Goal: Task Accomplishment & Management: Use online tool/utility

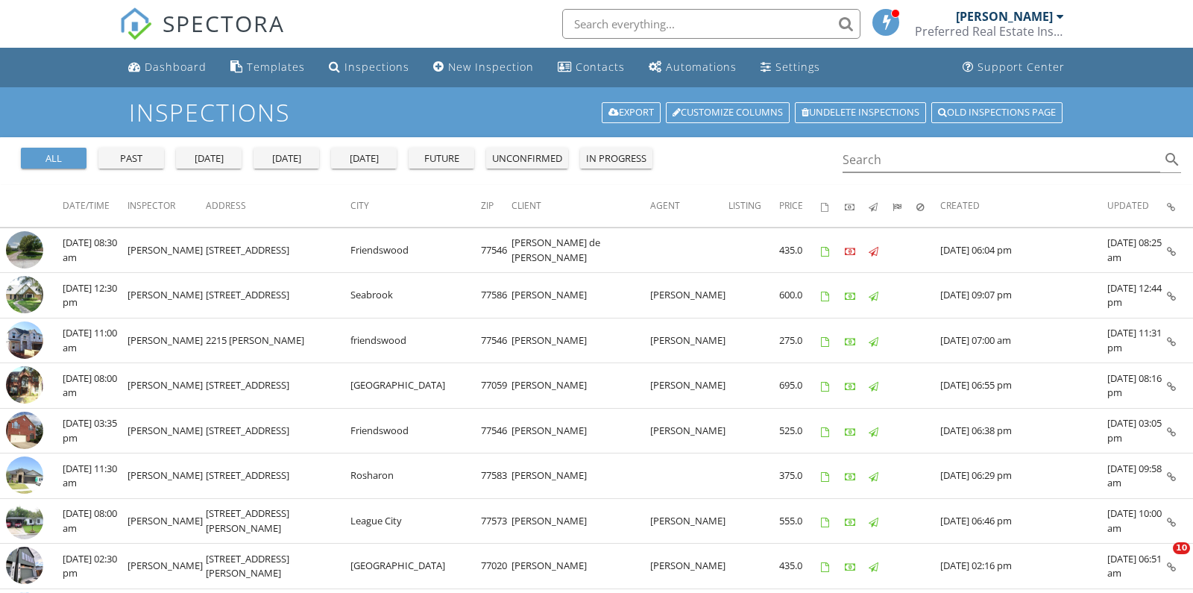
click at [714, 155] on div "all past yesterday today tomorrow future unconfirmed in progress Search search" at bounding box center [596, 161] width 1193 height 48
click at [479, 68] on div "New Inspection" at bounding box center [491, 67] width 86 height 14
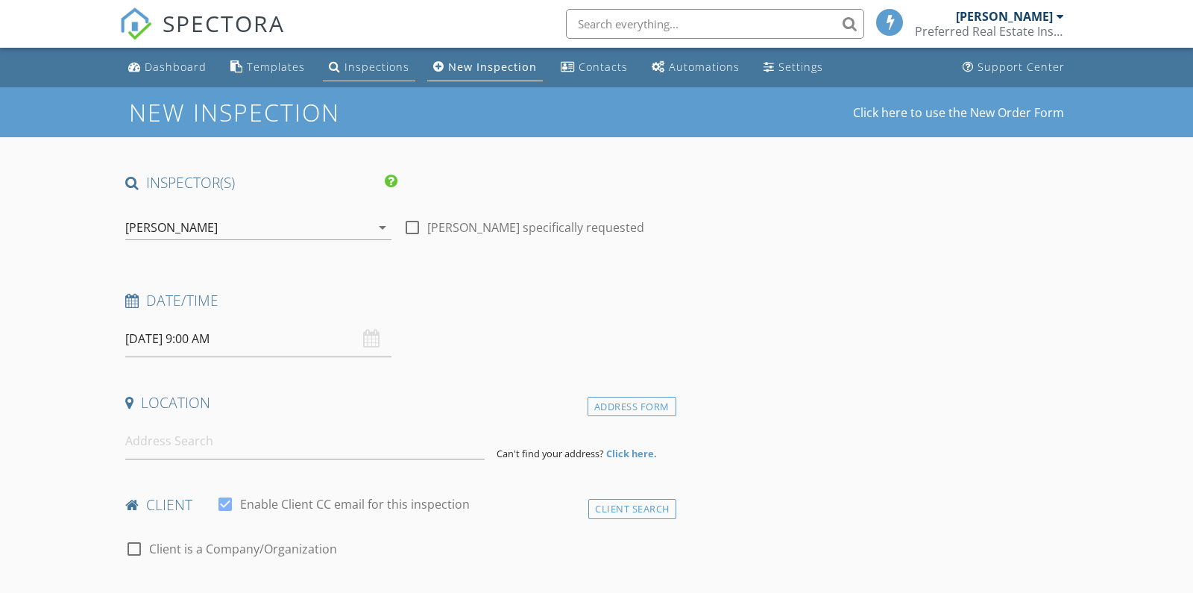
click at [366, 67] on div "Inspections" at bounding box center [376, 67] width 65 height 14
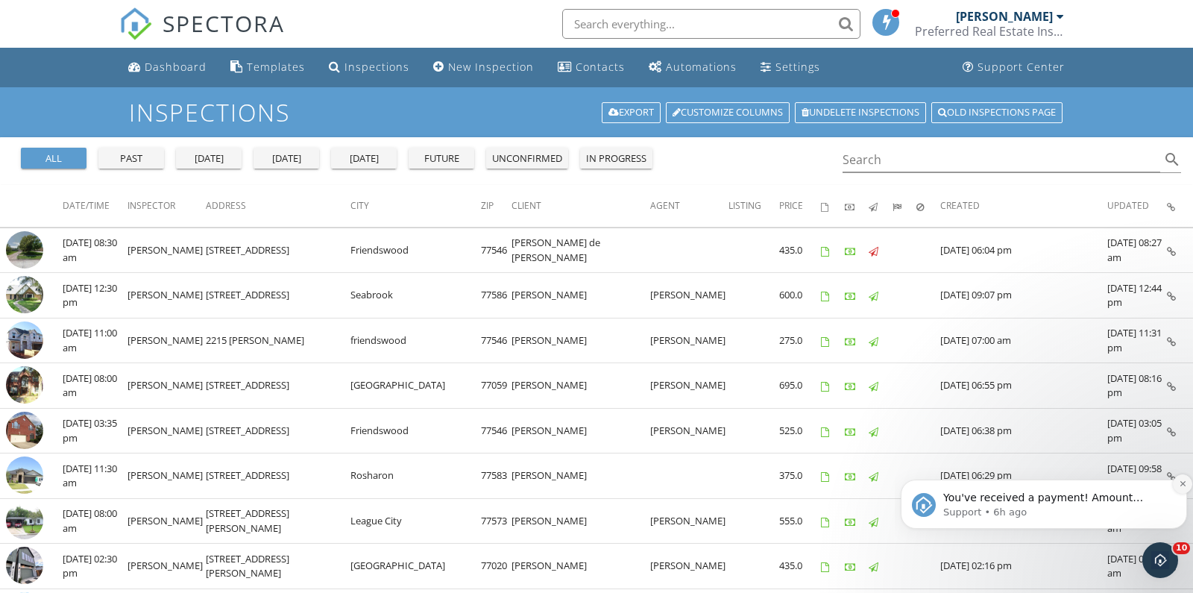
click at [1182, 484] on icon "Dismiss notification" at bounding box center [1181, 483] width 5 height 5
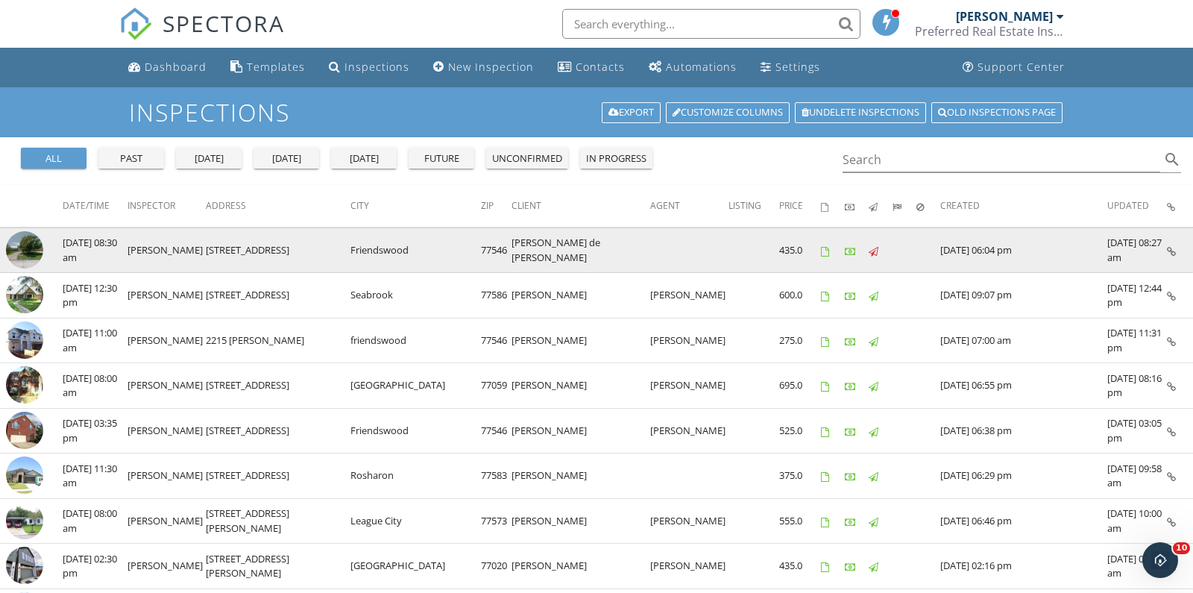
click at [22, 248] on img at bounding box center [24, 249] width 37 height 37
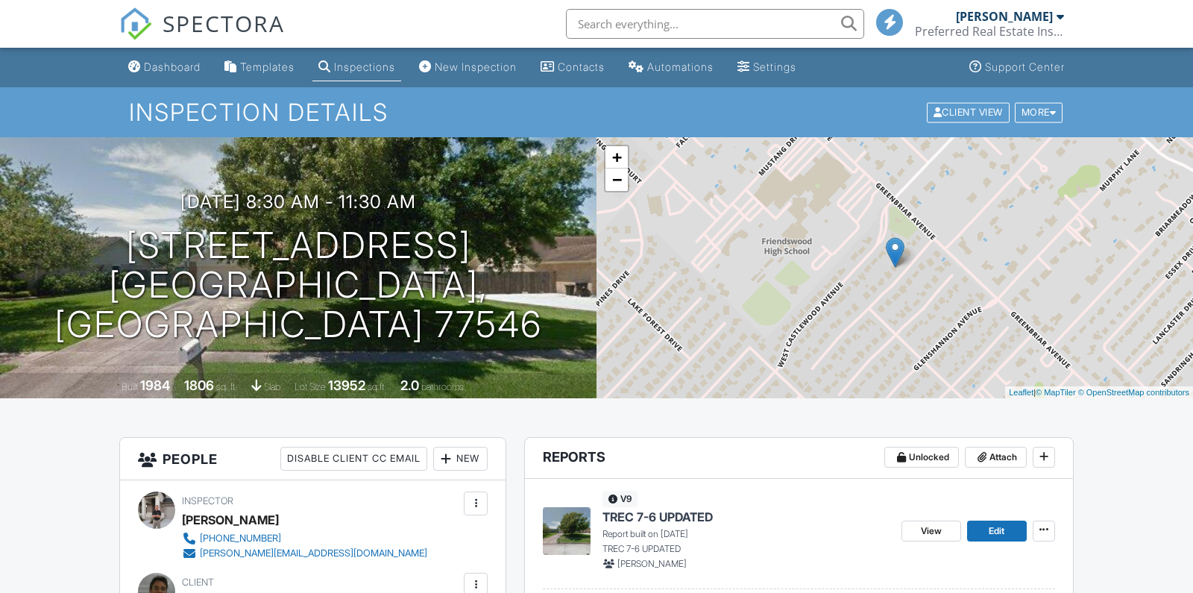
scroll to position [183, 0]
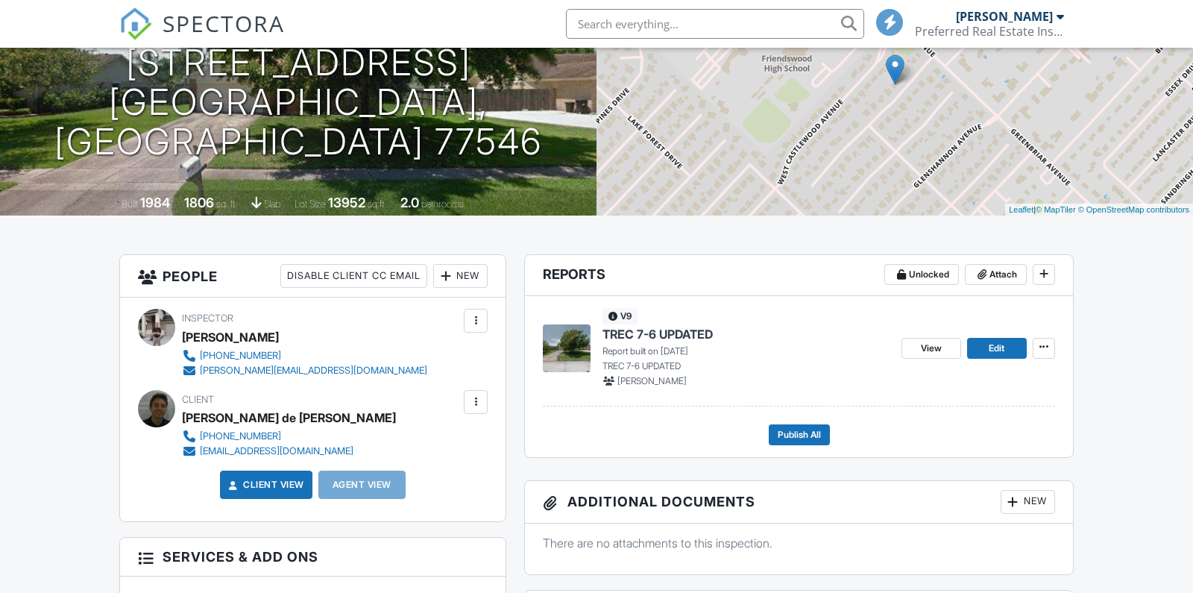
click at [646, 333] on span "TREC 7-6 UPDATED" at bounding box center [657, 334] width 110 height 16
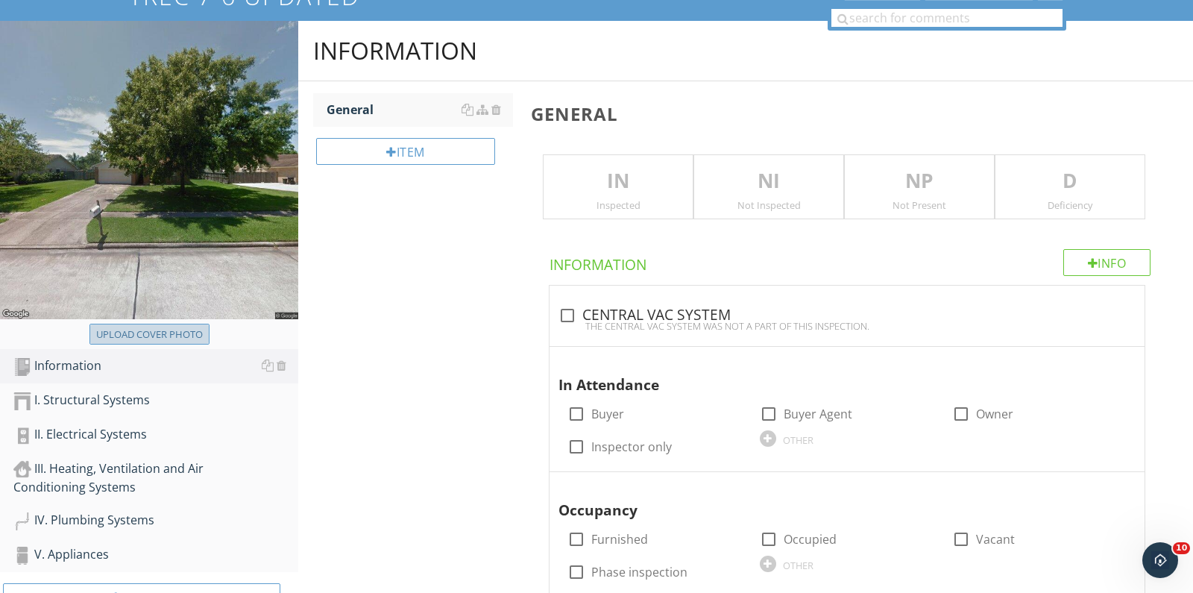
click at [130, 333] on div "Upload cover photo" at bounding box center [149, 334] width 107 height 15
type input "C:\fakepath\DSC08787.JPG"
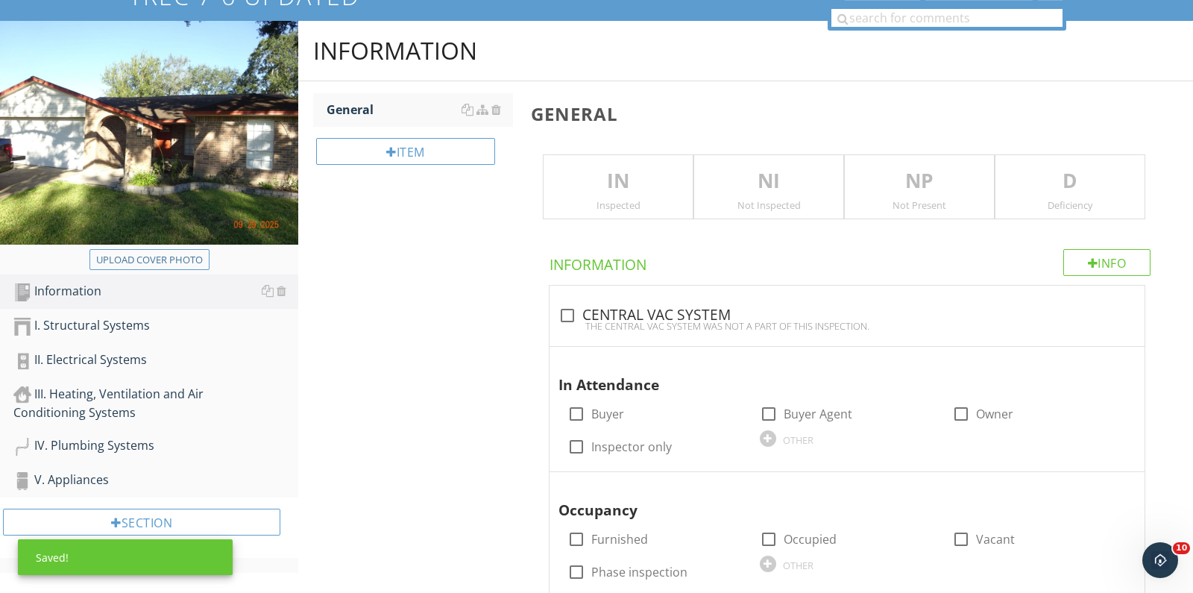
click at [597, 189] on p "IN" at bounding box center [618, 181] width 149 height 30
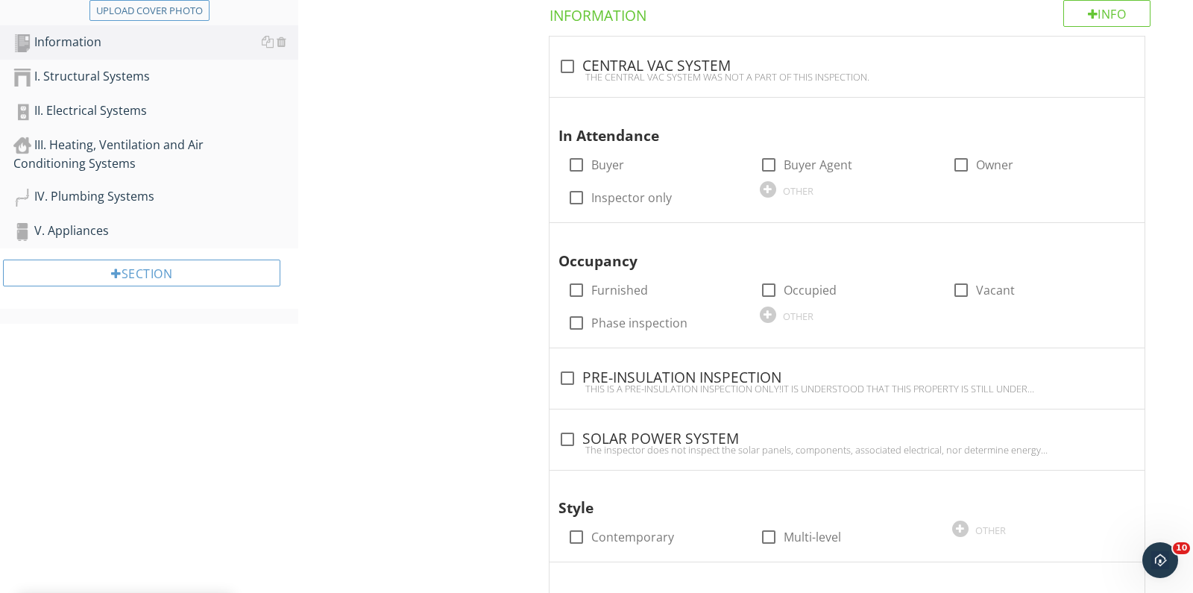
scroll to position [379, 0]
click at [963, 165] on div at bounding box center [960, 163] width 25 height 25
checkbox input "true"
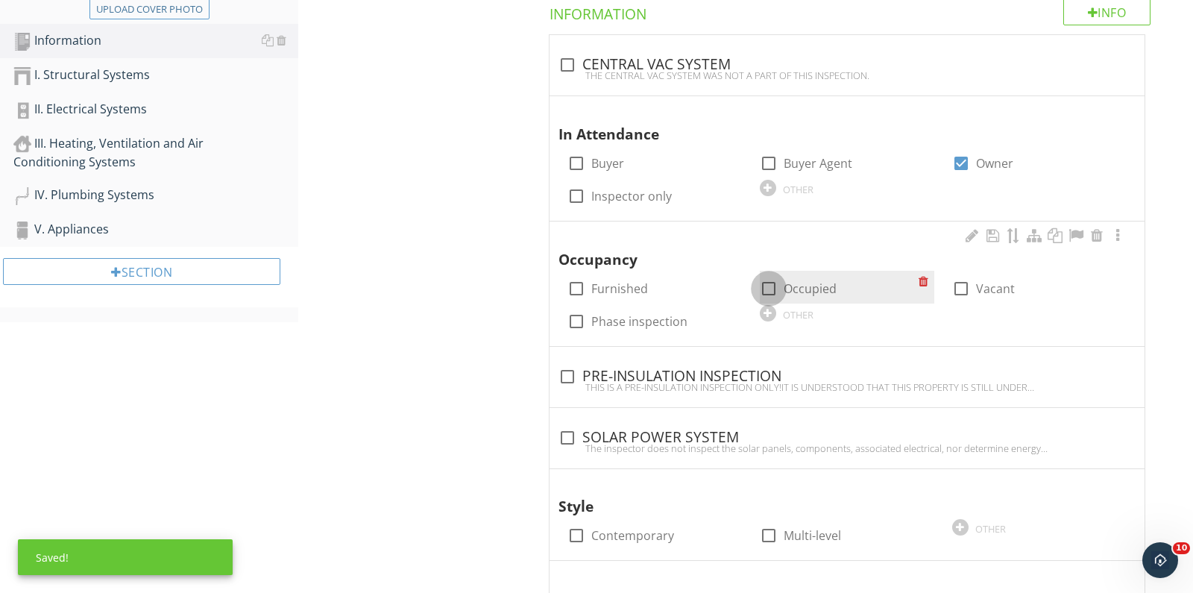
click at [766, 278] on div at bounding box center [768, 288] width 25 height 25
checkbox input "true"
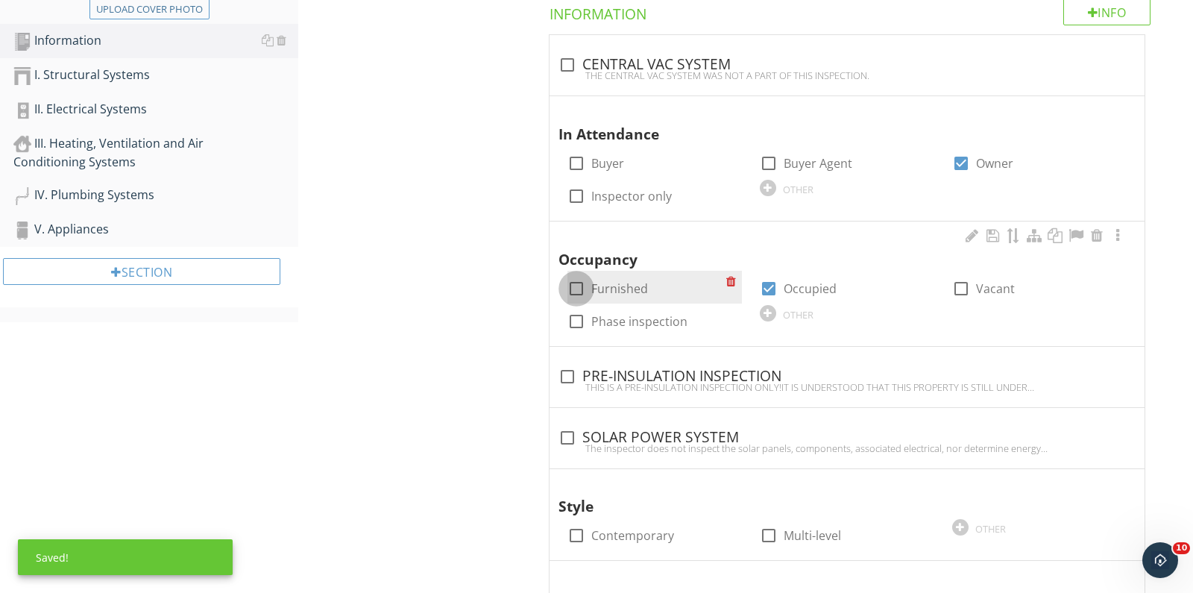
click at [574, 292] on div at bounding box center [576, 288] width 25 height 25
checkbox input "true"
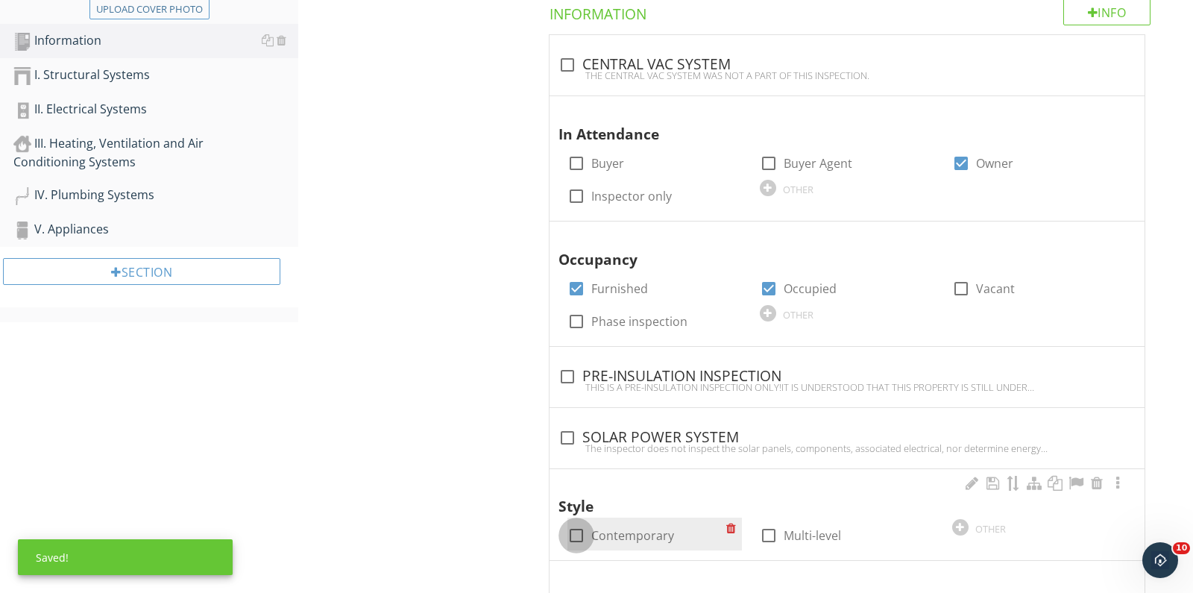
click at [580, 541] on div at bounding box center [576, 535] width 25 height 25
checkbox input "true"
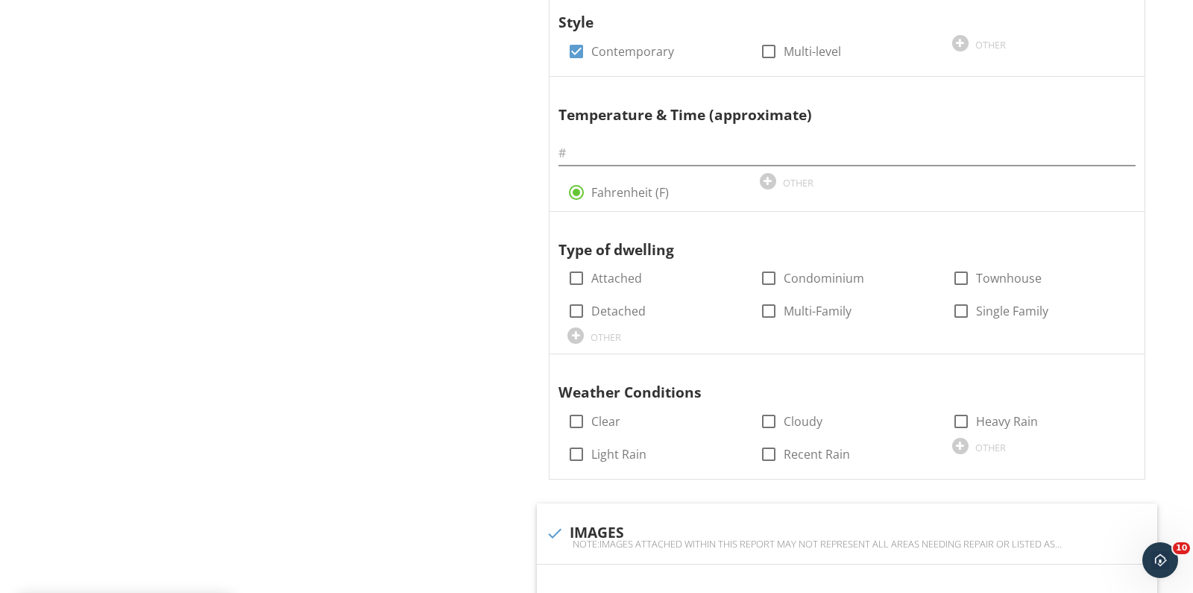
scroll to position [863, 0]
click at [583, 154] on input "text" at bounding box center [846, 152] width 577 height 25
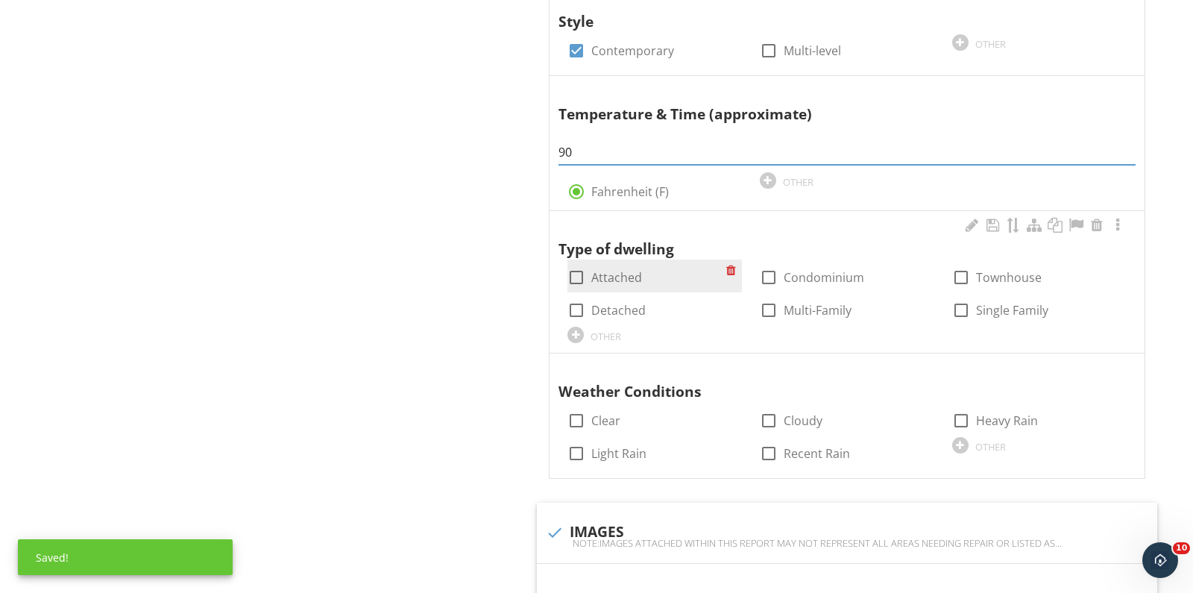
type input "90"
click at [572, 280] on div at bounding box center [576, 277] width 25 height 25
checkbox input "true"
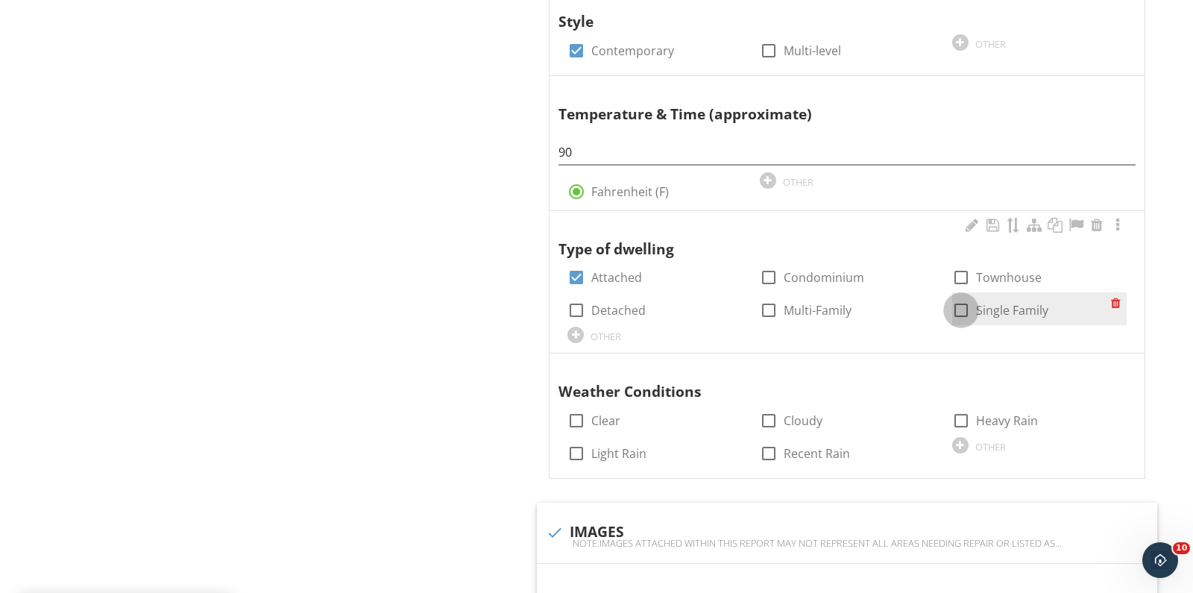
click at [963, 312] on div at bounding box center [960, 309] width 25 height 25
checkbox input "true"
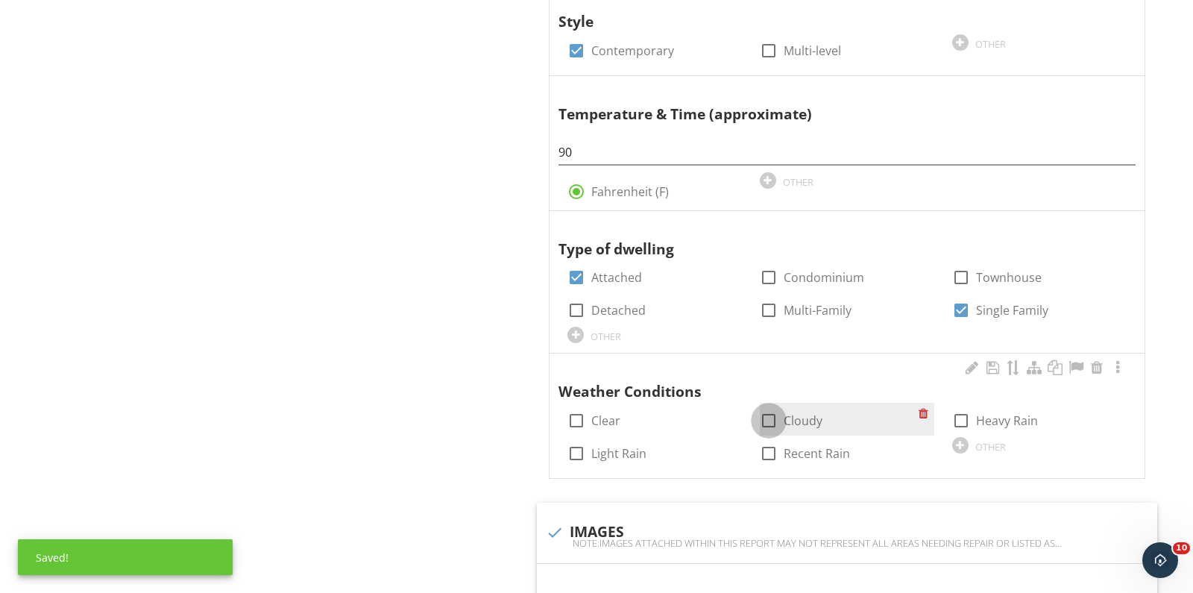
click at [770, 418] on div at bounding box center [768, 420] width 25 height 25
checkbox input "true"
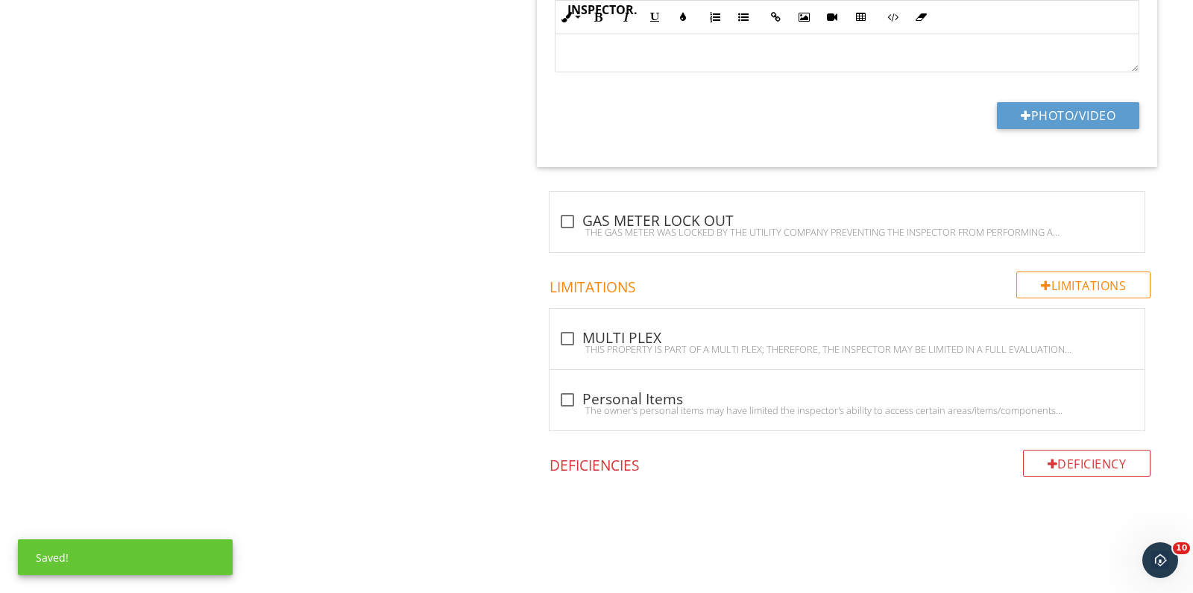
scroll to position [1609, 0]
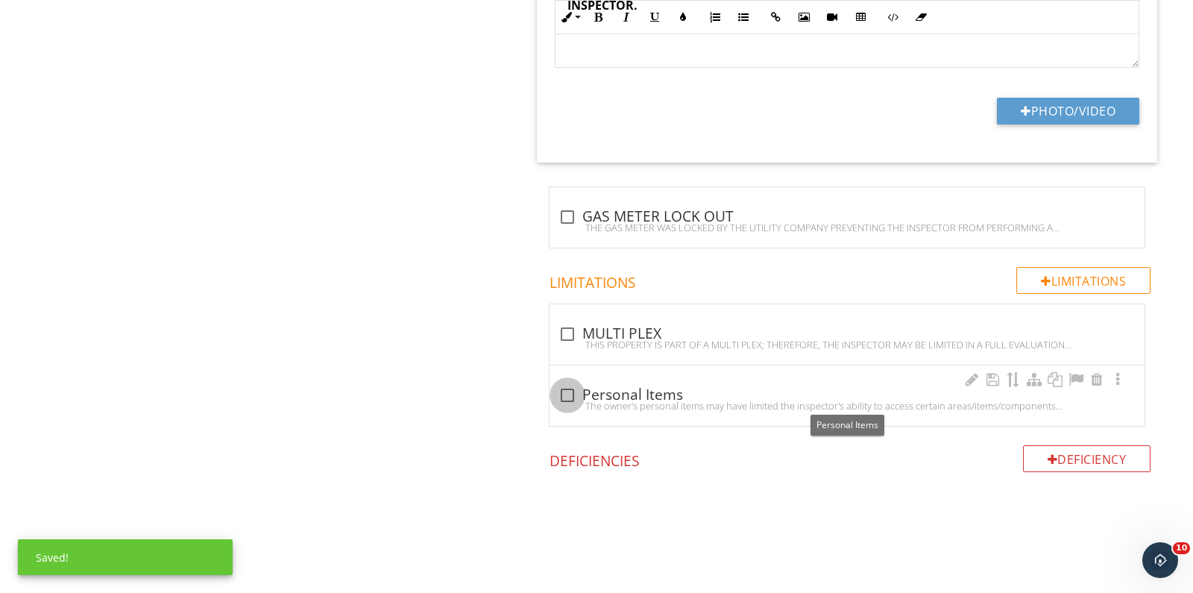
click at [571, 393] on div at bounding box center [567, 394] width 25 height 25
checkbox input "true"
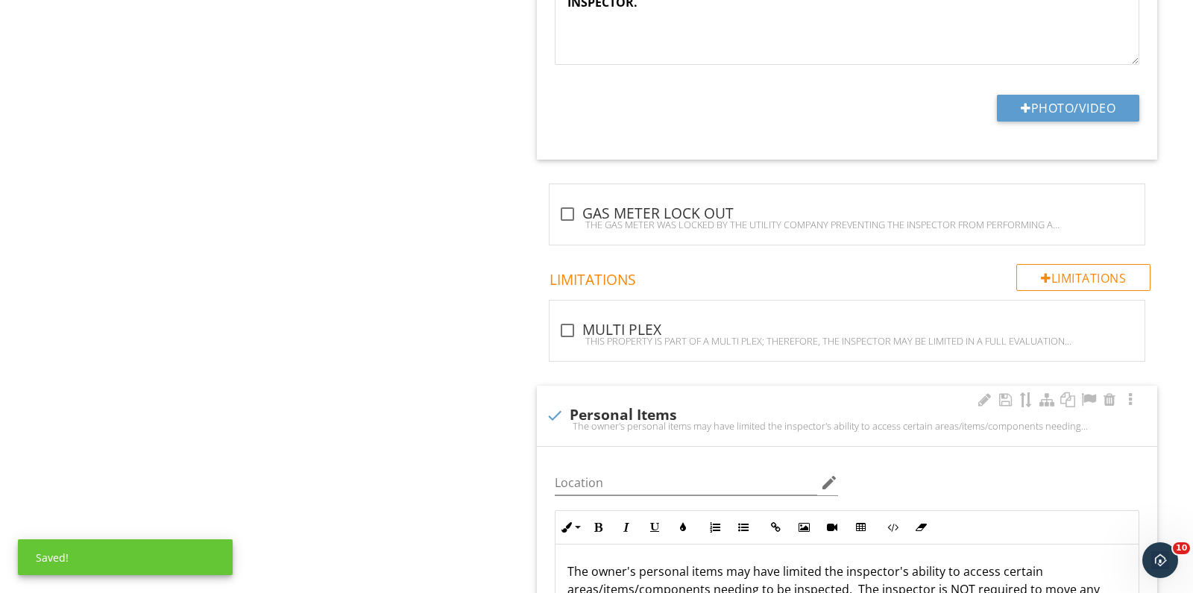
scroll to position [1980, 0]
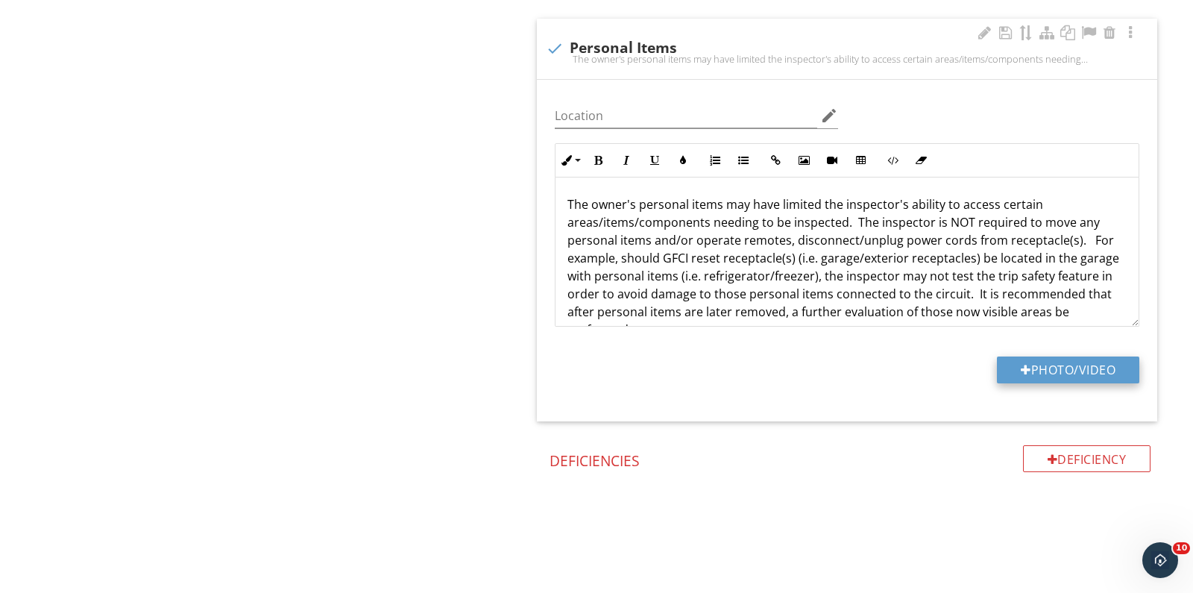
click at [1035, 370] on button "Photo/Video" at bounding box center [1068, 369] width 142 height 27
type input "C:\fakepath\DSC08788.JPG"
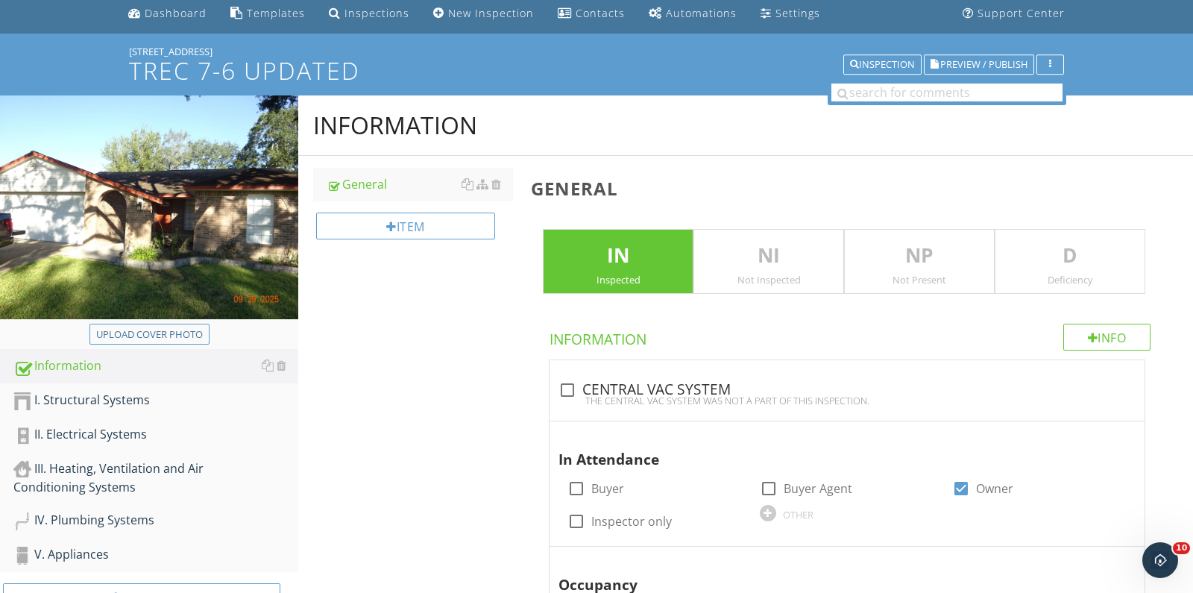
scroll to position [225, 0]
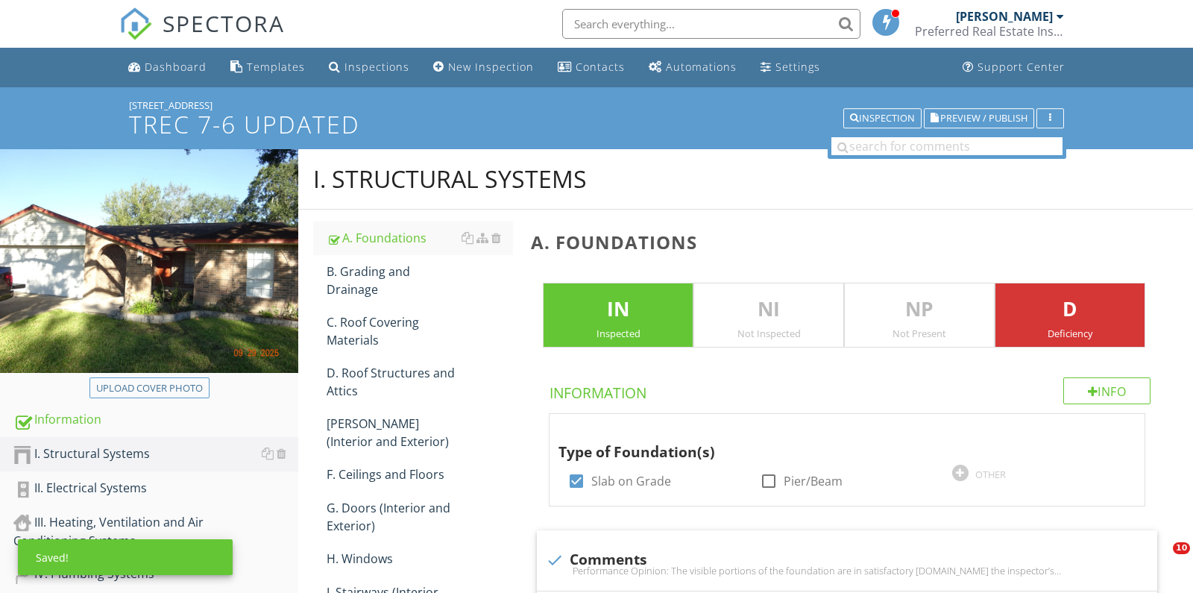
scroll to position [2129, 0]
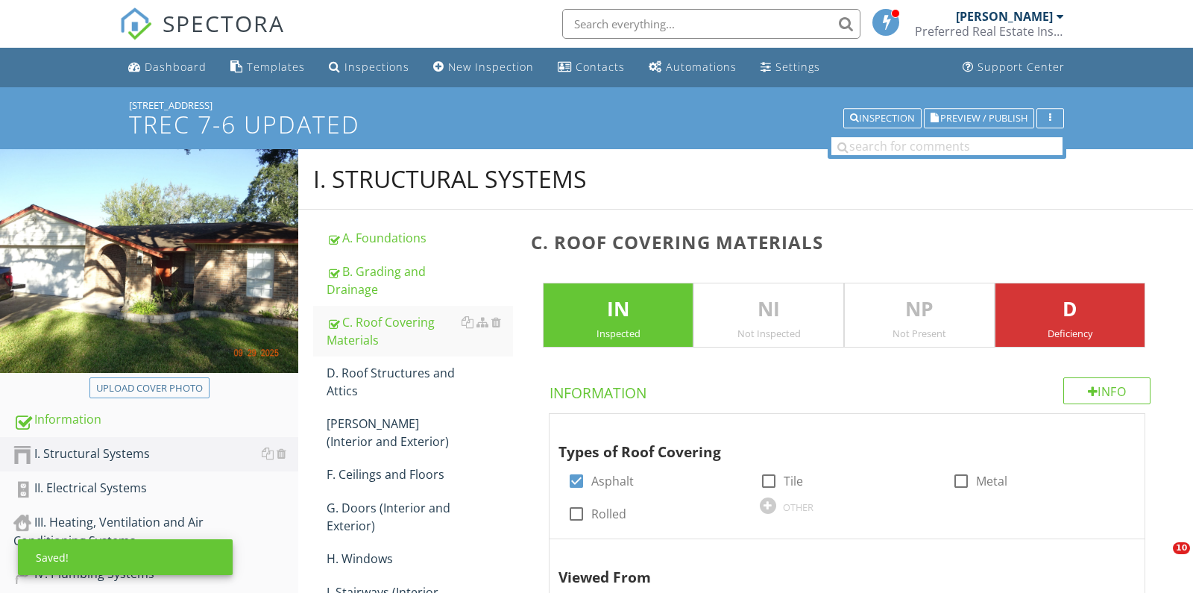
scroll to position [1749, 0]
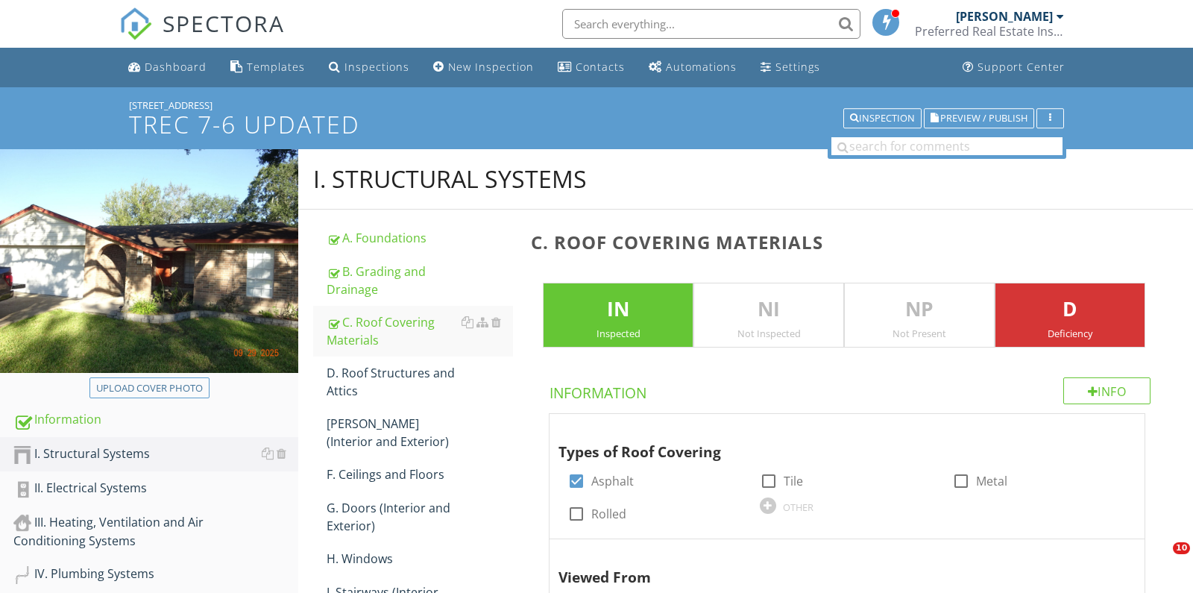
scroll to position [2410, 0]
